Goal: Transaction & Acquisition: Download file/media

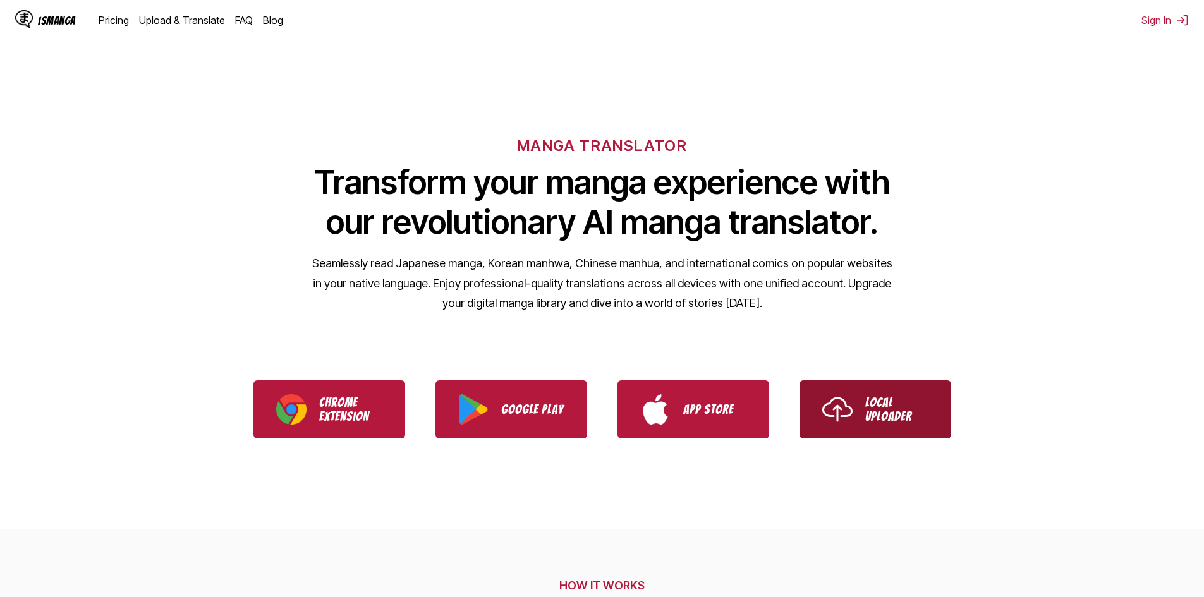
click at [823, 403] on img "Use IsManga Local Uploader" at bounding box center [838, 410] width 30 height 30
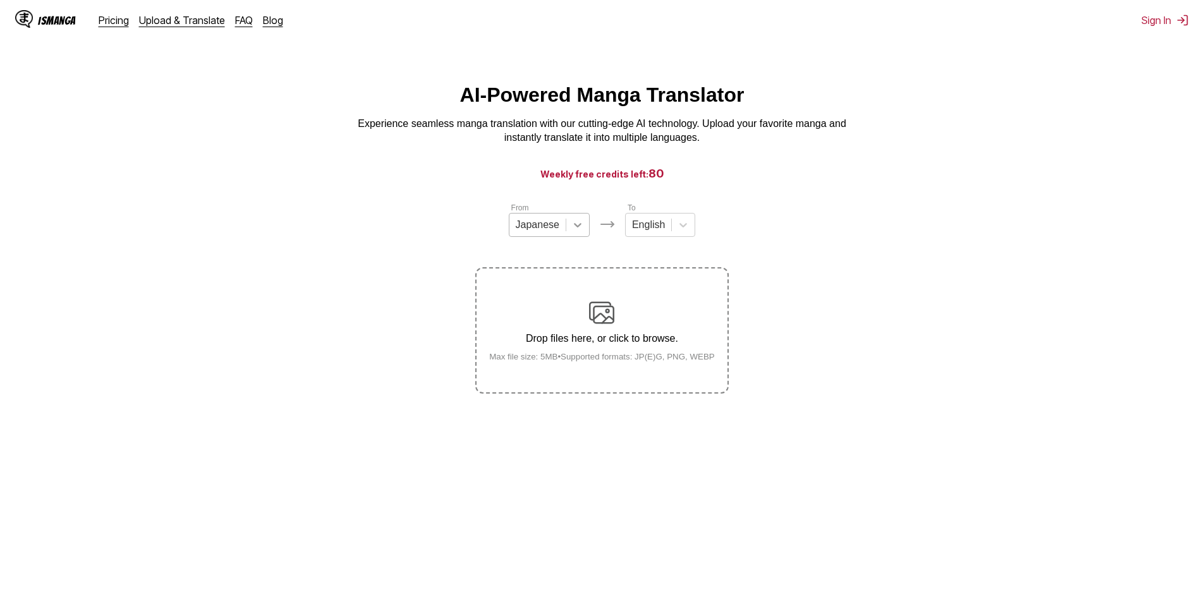
click at [577, 228] on icon at bounding box center [578, 225] width 13 height 13
click at [577, 230] on icon at bounding box center [578, 225] width 13 height 13
click at [665, 230] on div "English" at bounding box center [649, 225] width 46 height 19
click at [576, 315] on div "Drop files here, or click to browse. Max file size: 5MB • Supported formats: JP…" at bounding box center [602, 330] width 246 height 61
click at [0, 0] on input "Drop files here, or click to browse. Max file size: 5MB • Supported formats: JP…" at bounding box center [0, 0] width 0 height 0
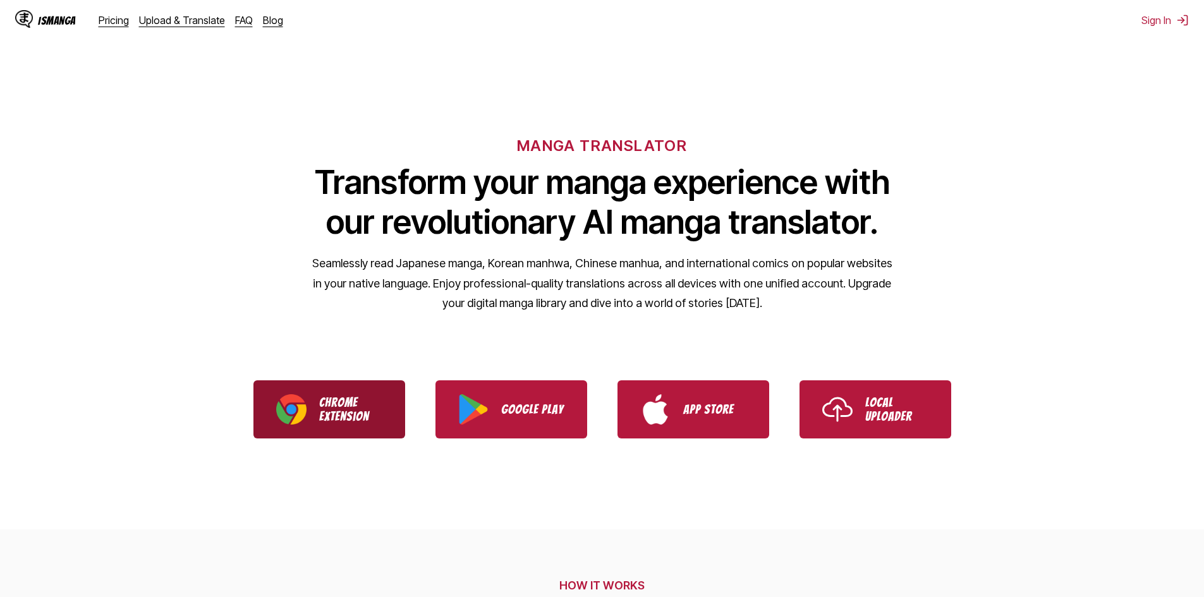
click at [369, 428] on link "Chrome Extension" at bounding box center [330, 410] width 152 height 58
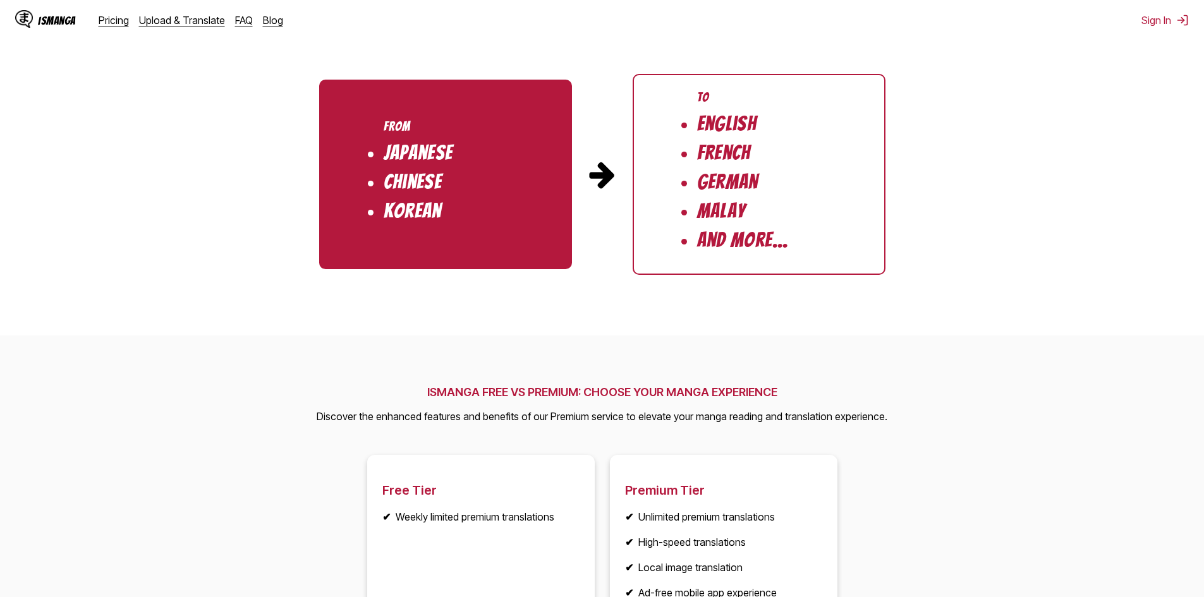
scroll to position [936, 0]
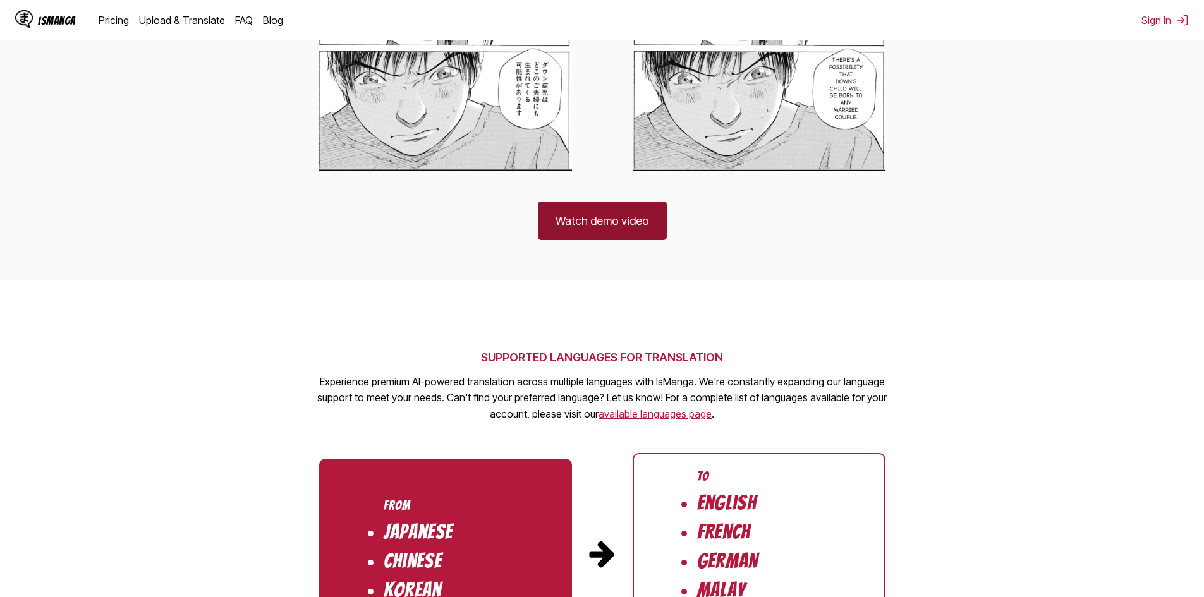
click at [577, 224] on link "Watch demo video" at bounding box center [602, 221] width 129 height 39
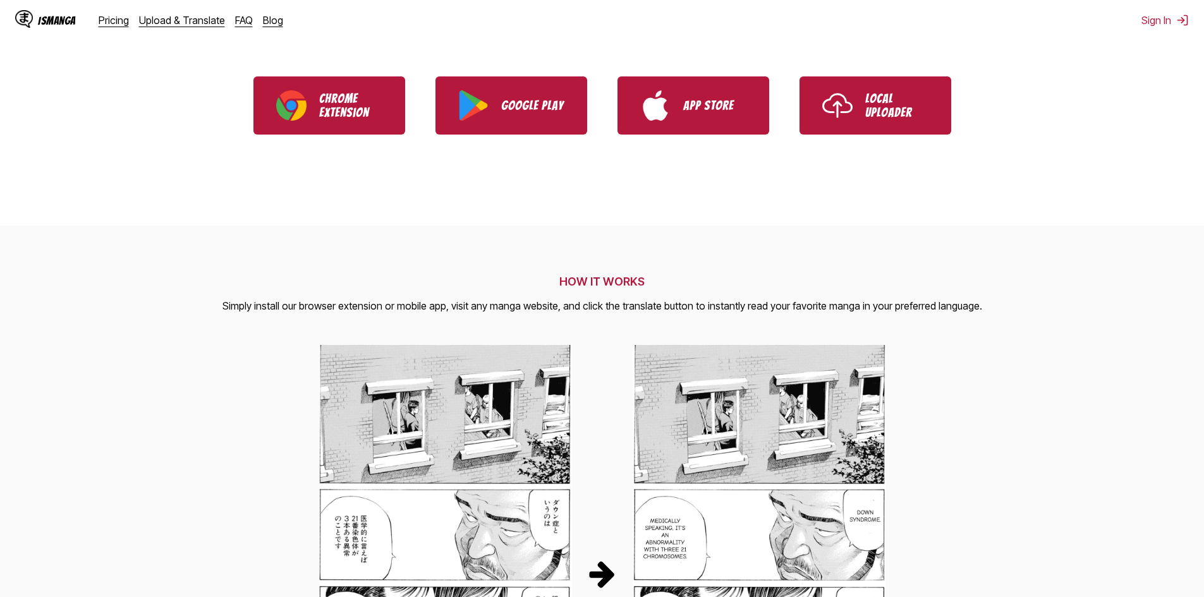
scroll to position [0, 0]
